Goal: Obtain resource: Obtain resource

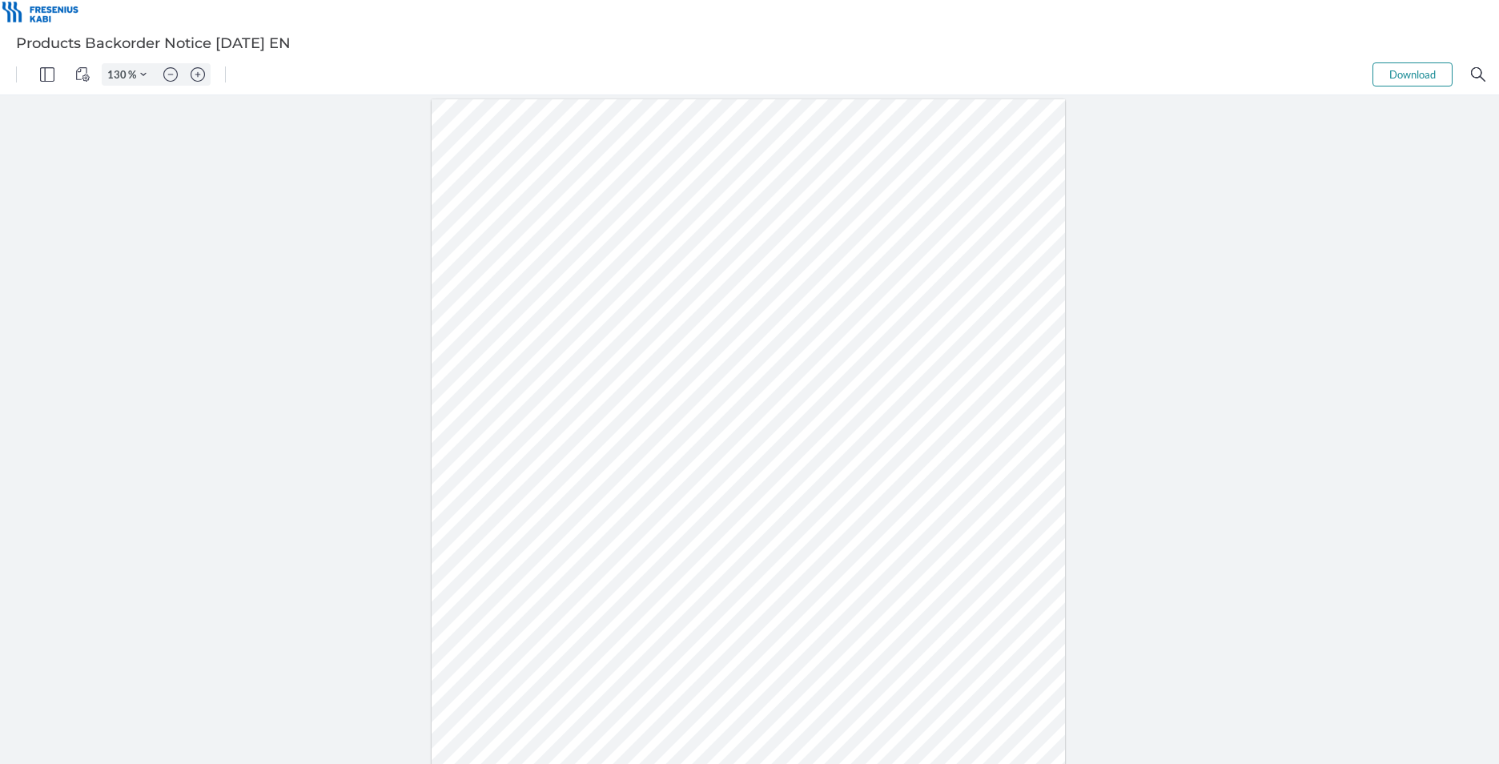
scroll to position [76, 0]
click at [677, 440] on div at bounding box center [749, 433] width 634 height 821
type input "205"
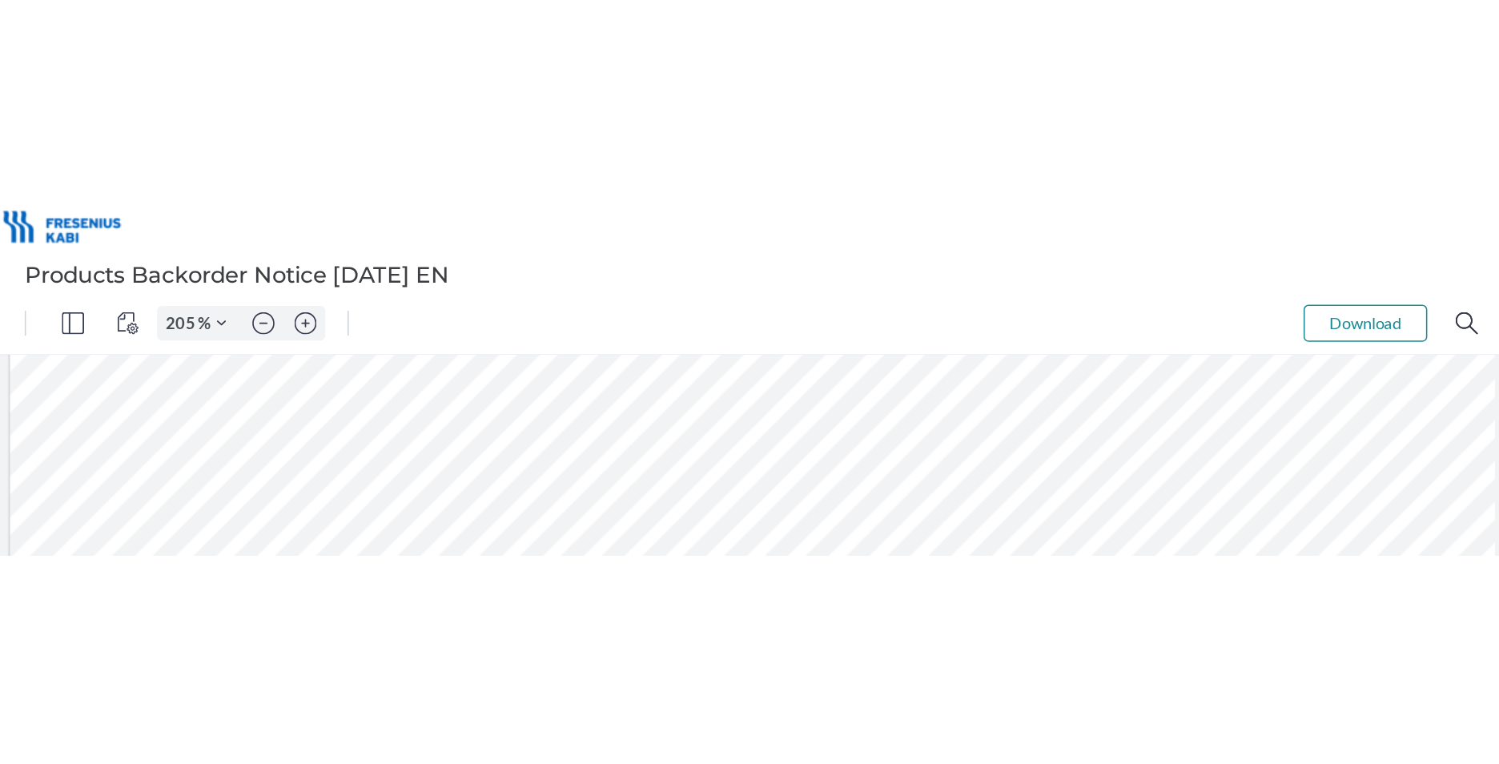
scroll to position [392, 0]
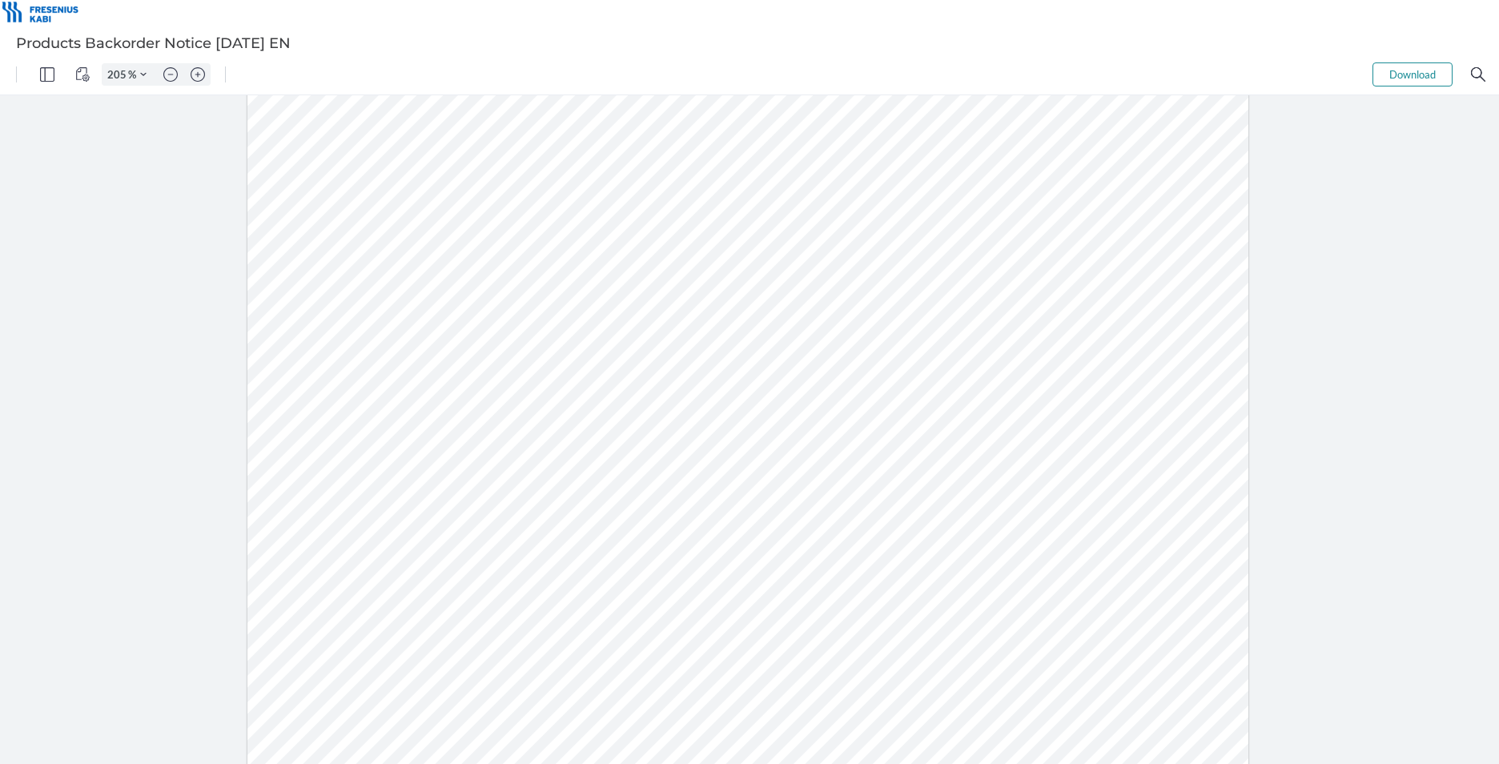
click at [819, 456] on div at bounding box center [748, 357] width 1002 height 1296
click at [738, 412] on div at bounding box center [748, 357] width 1002 height 1296
click at [691, 362] on div at bounding box center [748, 509] width 1002 height 1296
click at [695, 397] on div at bounding box center [748, 509] width 1002 height 1296
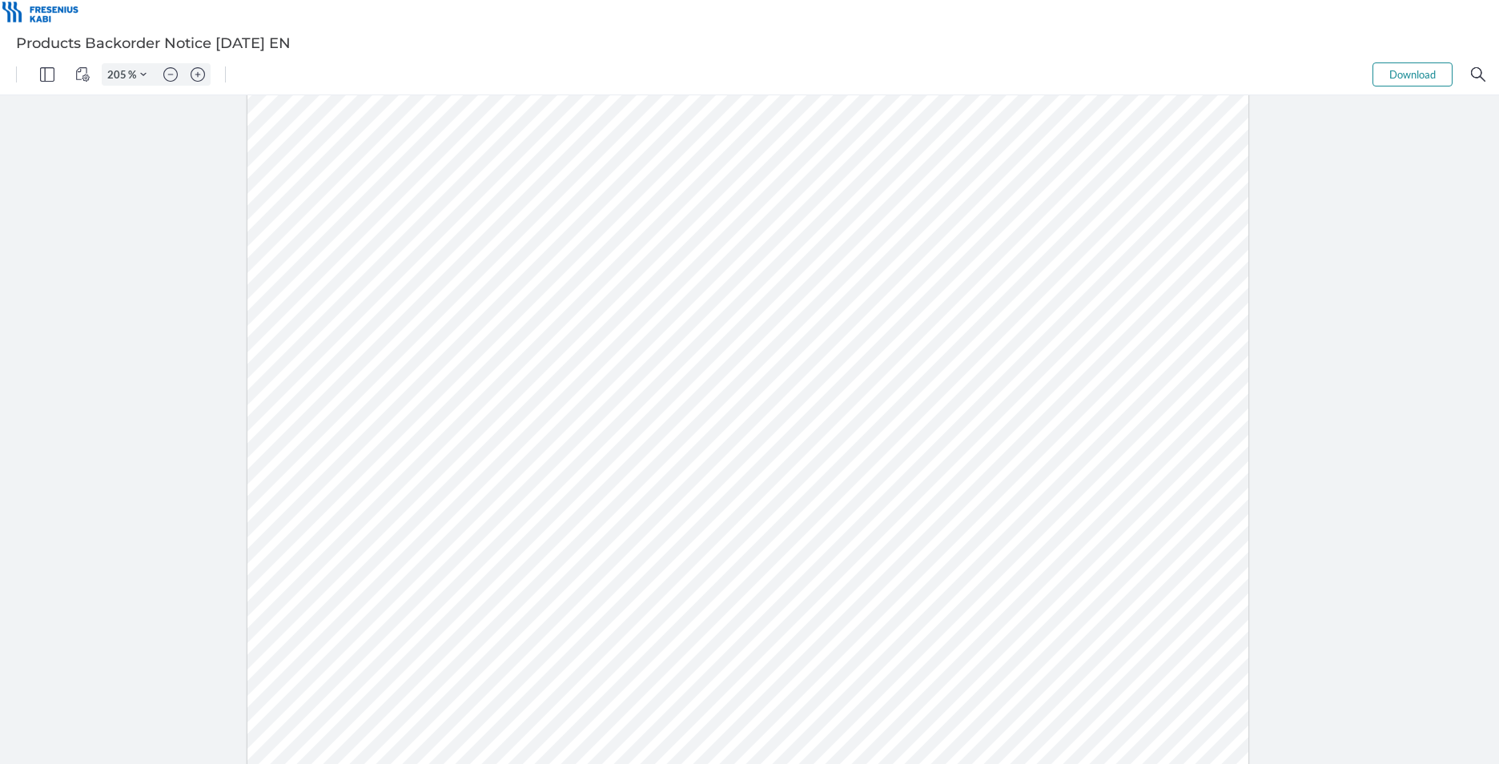
scroll to position [400, 0]
click at [763, 397] on div at bounding box center [748, 349] width 1002 height 1296
click at [774, 359] on div at bounding box center [748, 349] width 1002 height 1296
